Goal: Check status: Check status

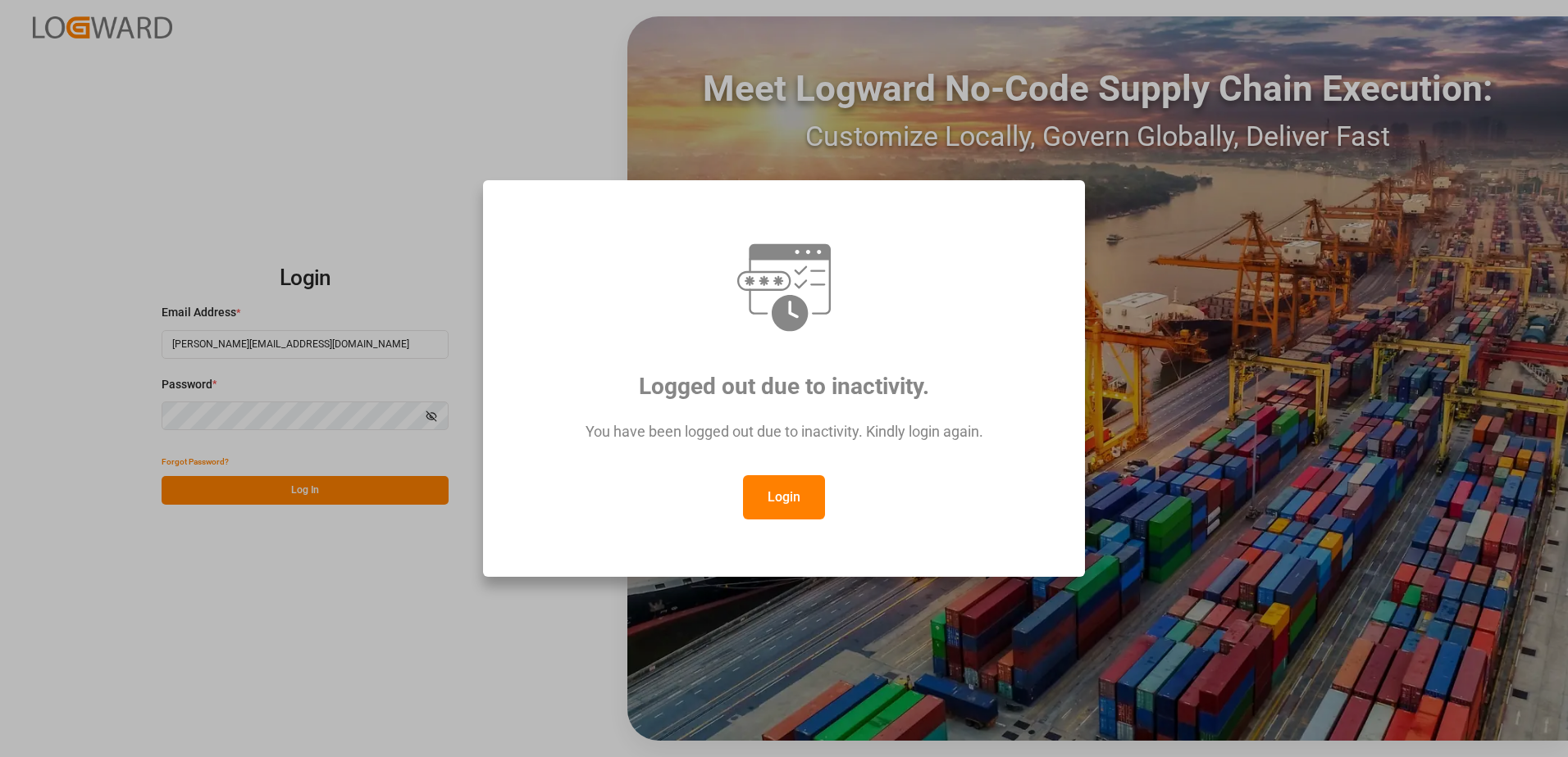
click at [787, 503] on button "Login" at bounding box center [784, 497] width 82 height 44
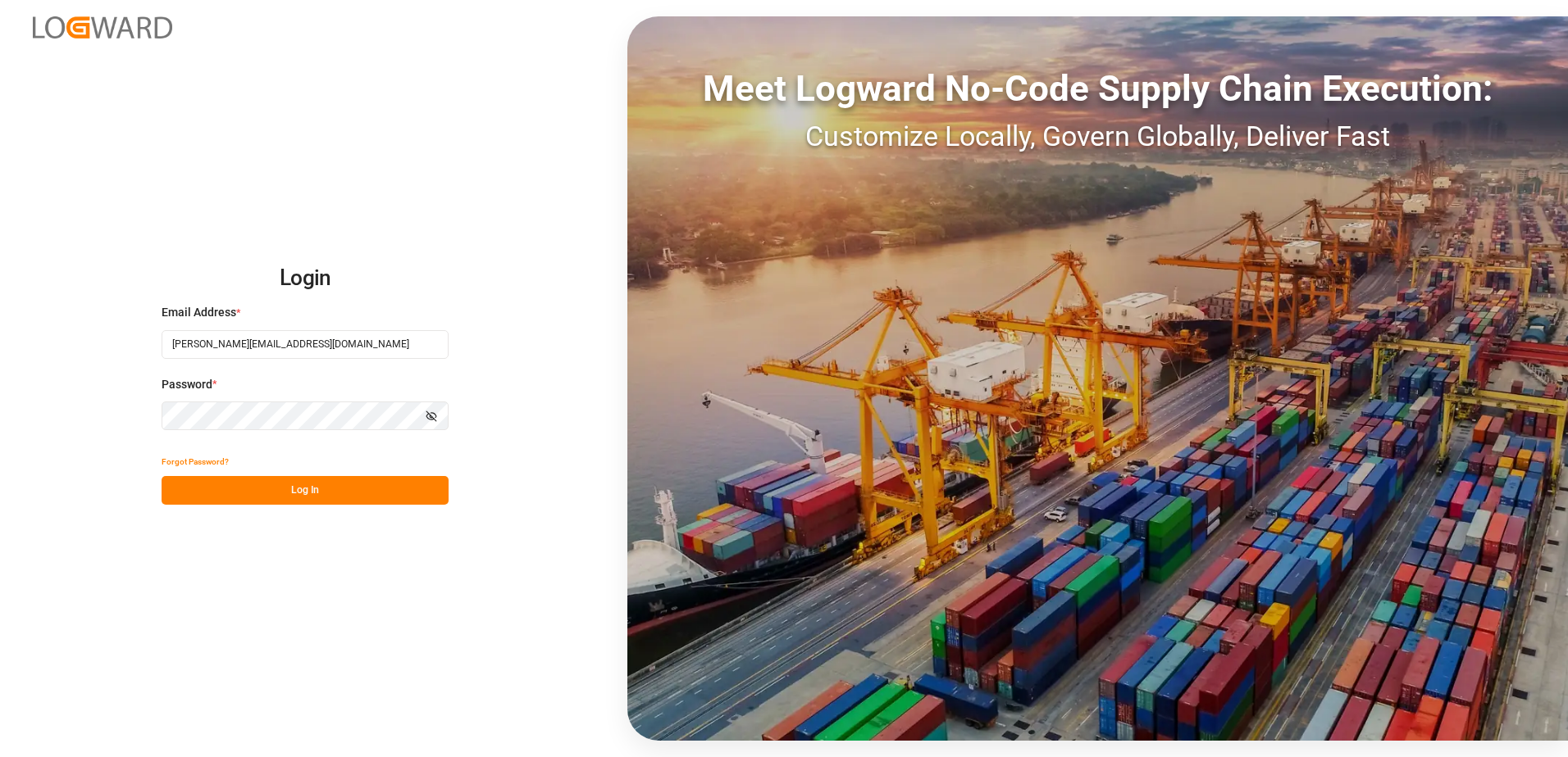
click at [356, 495] on button "Log In" at bounding box center [305, 490] width 287 height 28
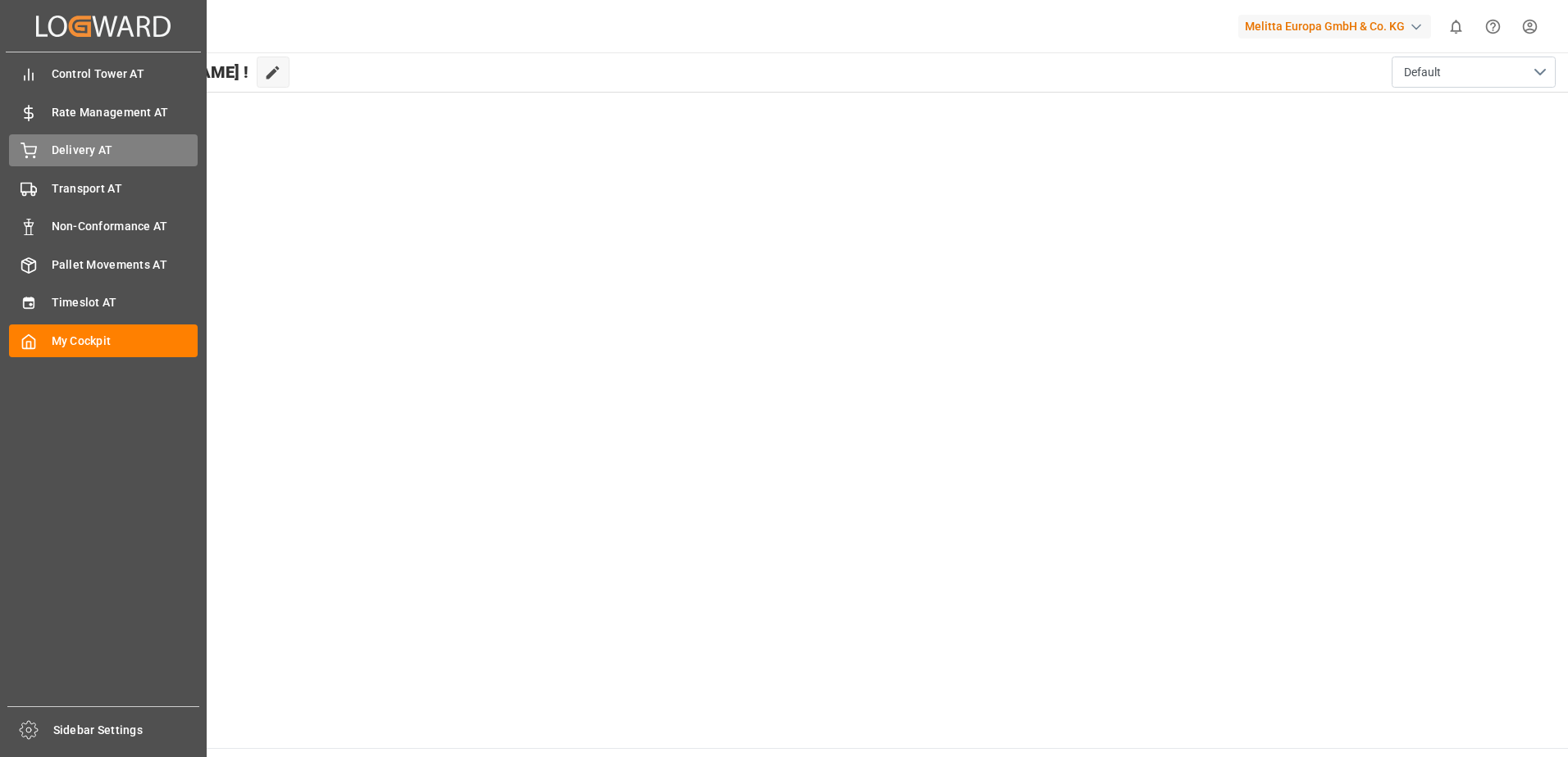
click at [71, 140] on div "Delivery AT Delivery AT" at bounding box center [103, 150] width 188 height 32
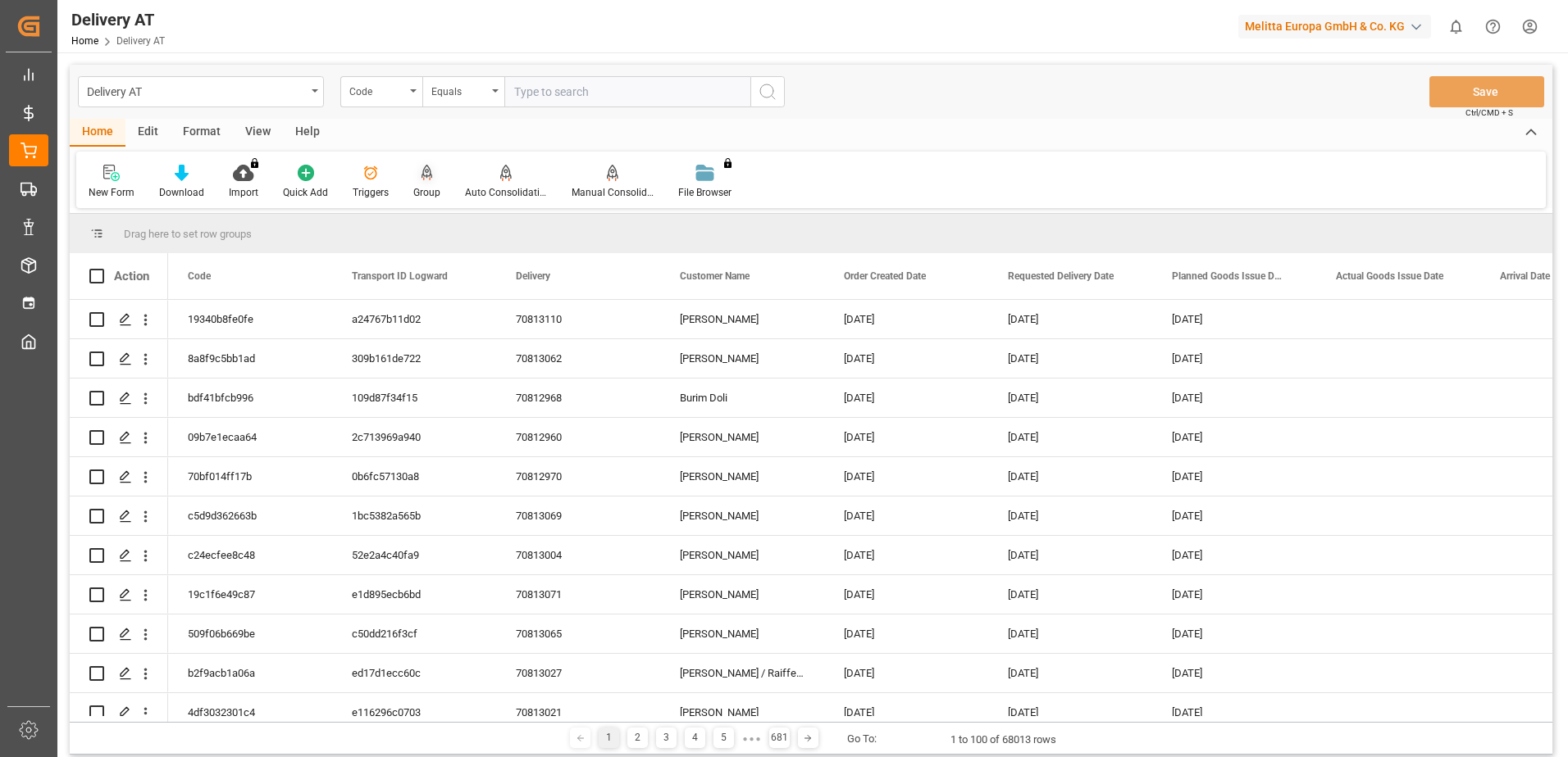
click at [426, 185] on div "Group" at bounding box center [427, 193] width 27 height 15
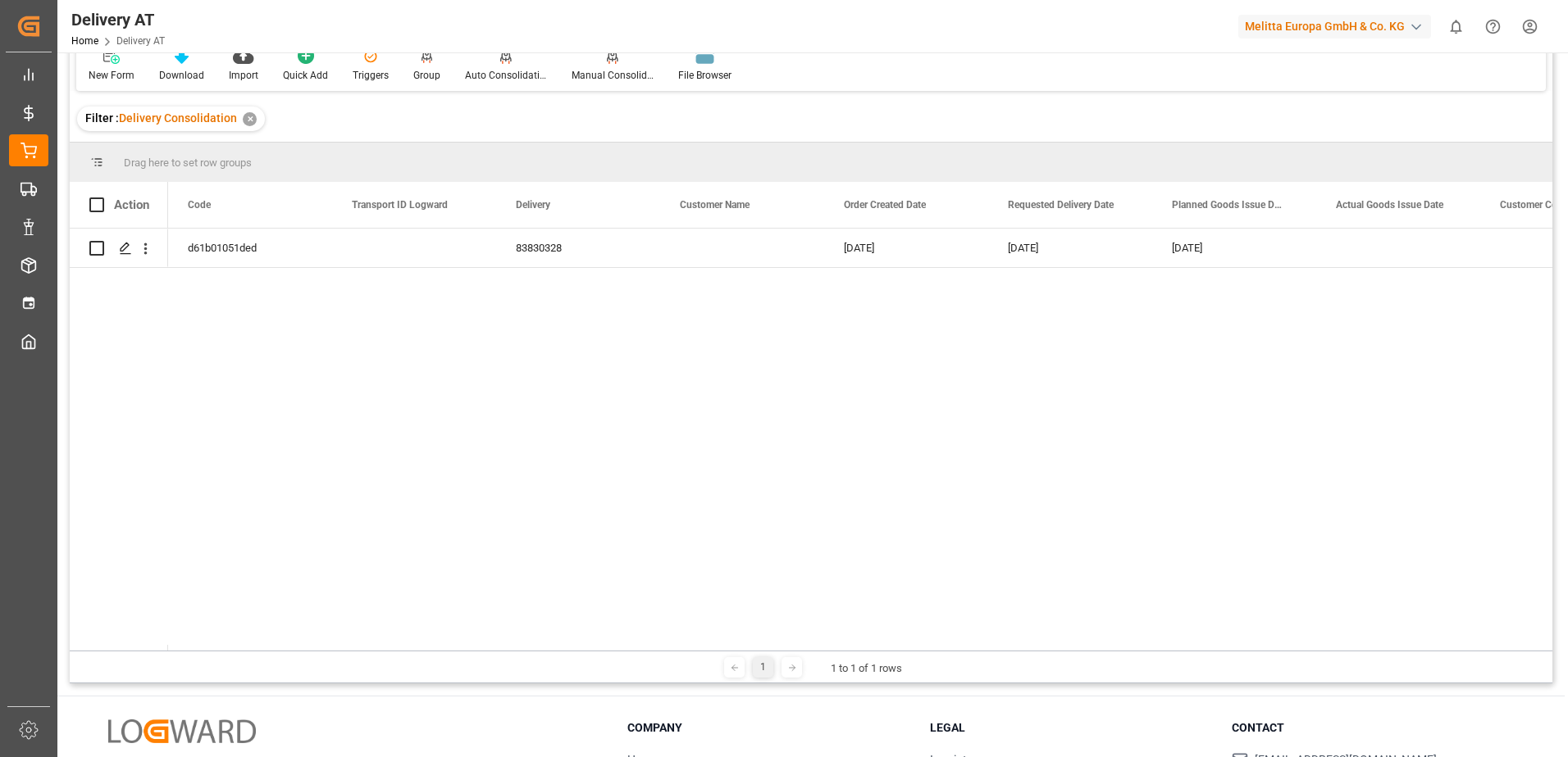
scroll to position [243, 0]
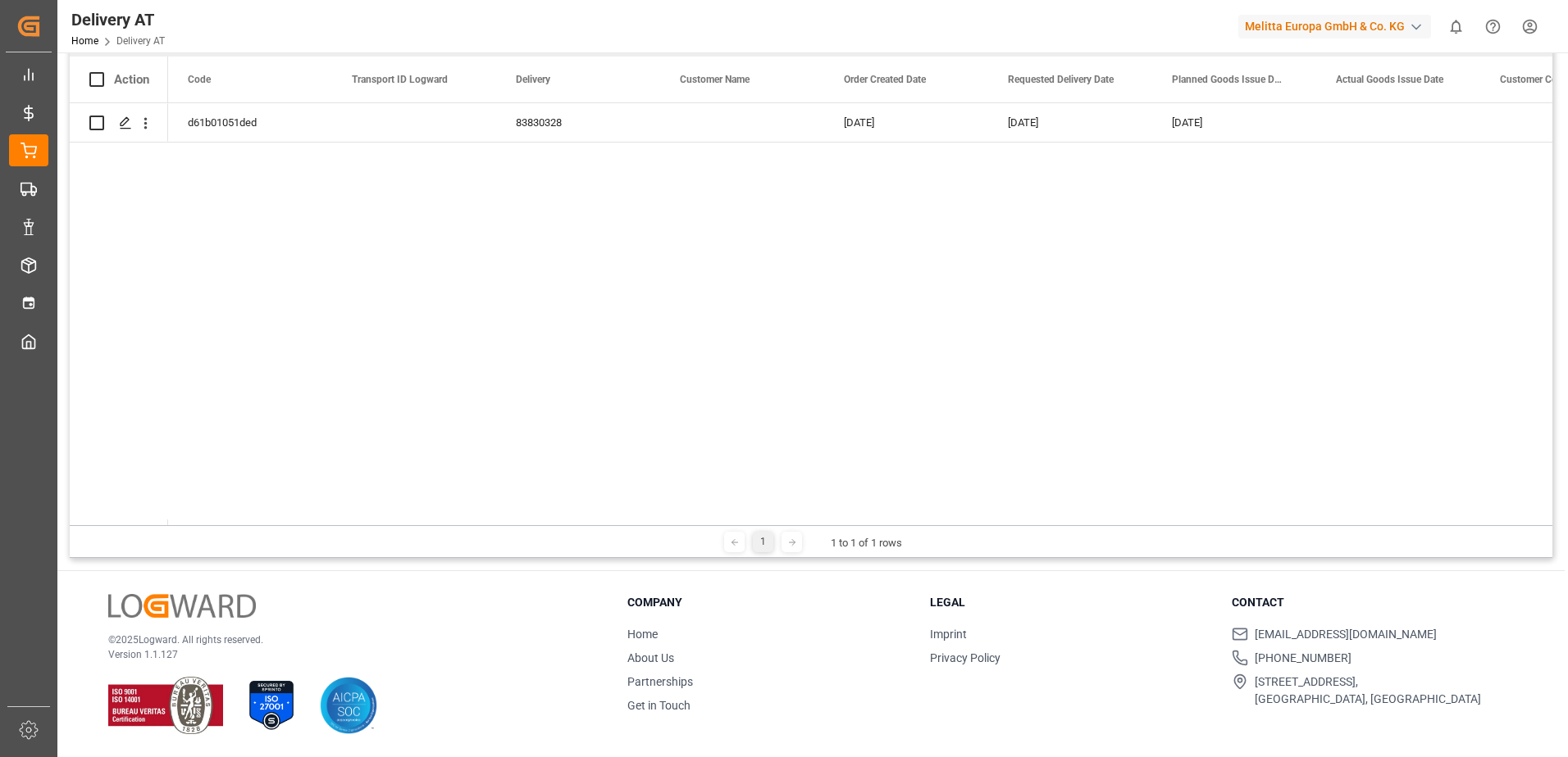
drag, startPoint x: 270, startPoint y: 513, endPoint x: 276, endPoint y: 521, distance: 10.0
click at [273, 519] on div "d61b01051ded 83830328 [DATE] [DATE] [DATE] 0000416530" at bounding box center [811, 311] width 1482 height 416
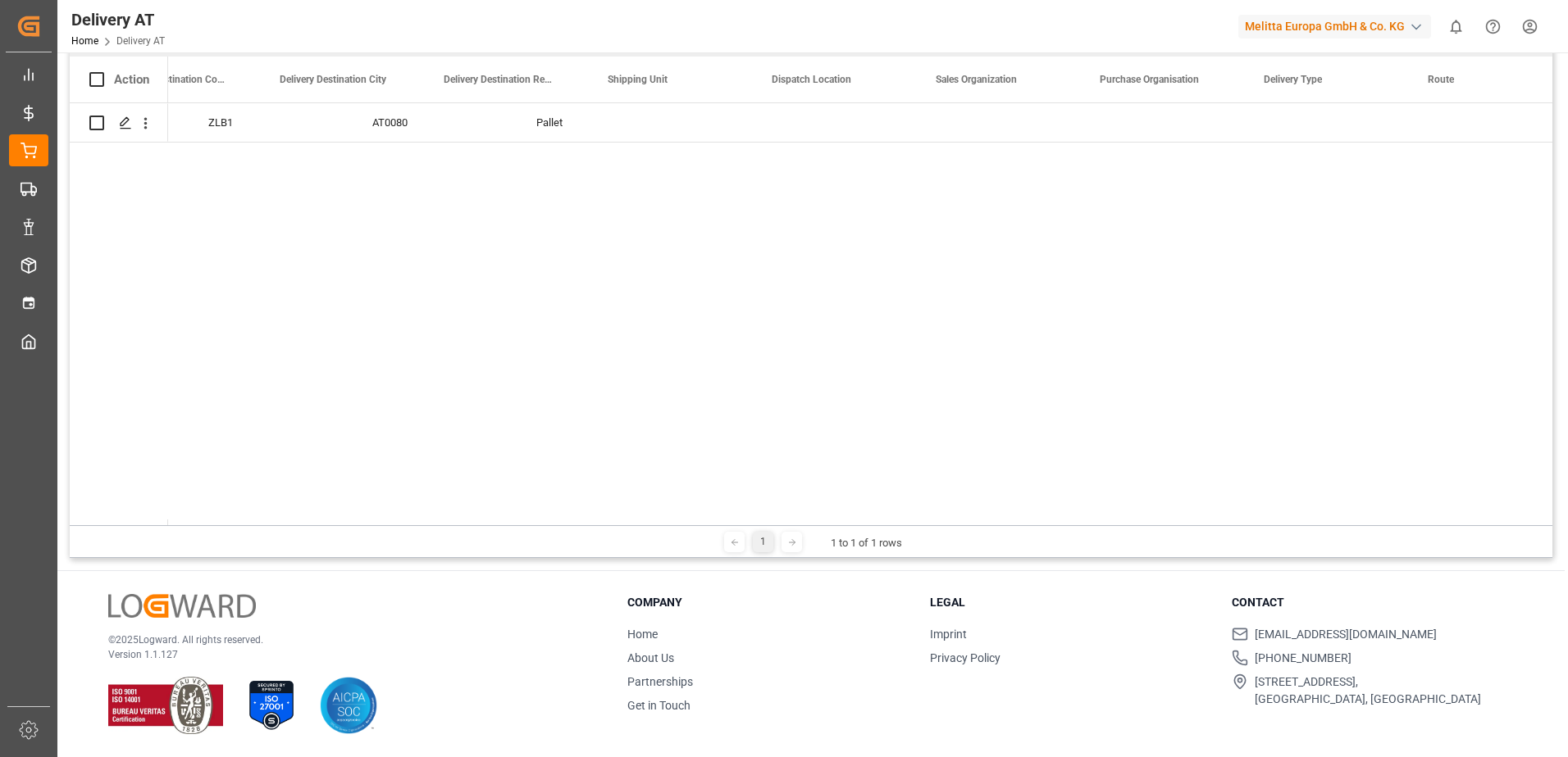
scroll to position [0, 3414]
